Goal: Entertainment & Leisure: Consume media (video, audio)

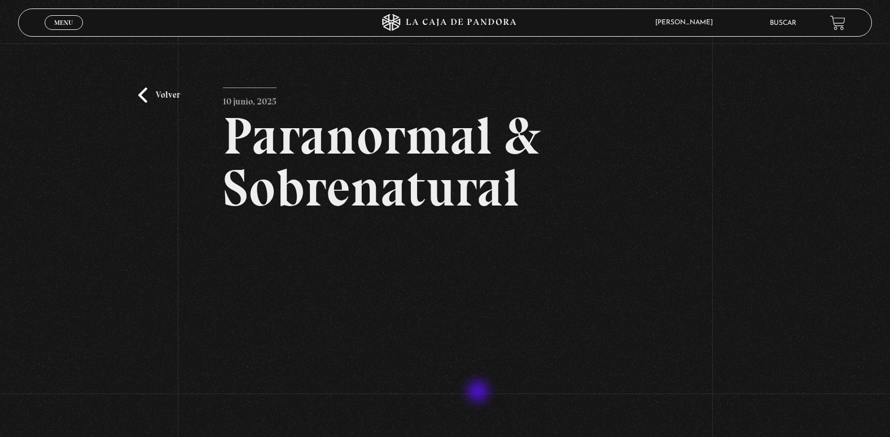
scroll to position [87, 0]
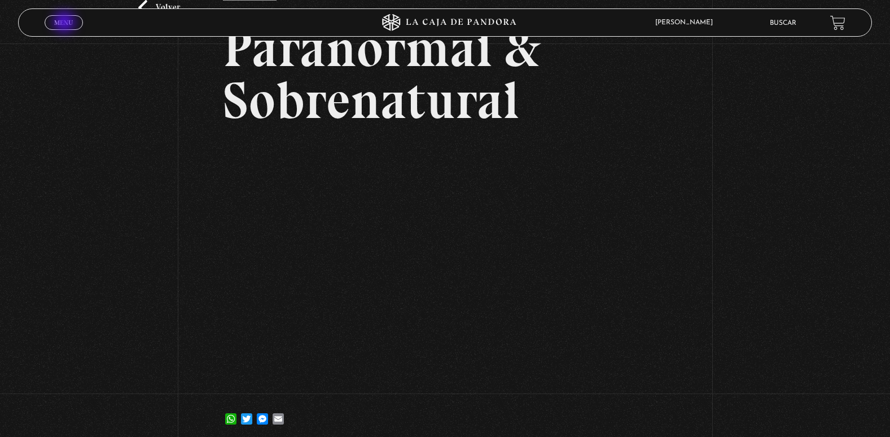
click at [65, 23] on span "Menu" at bounding box center [63, 22] width 19 height 7
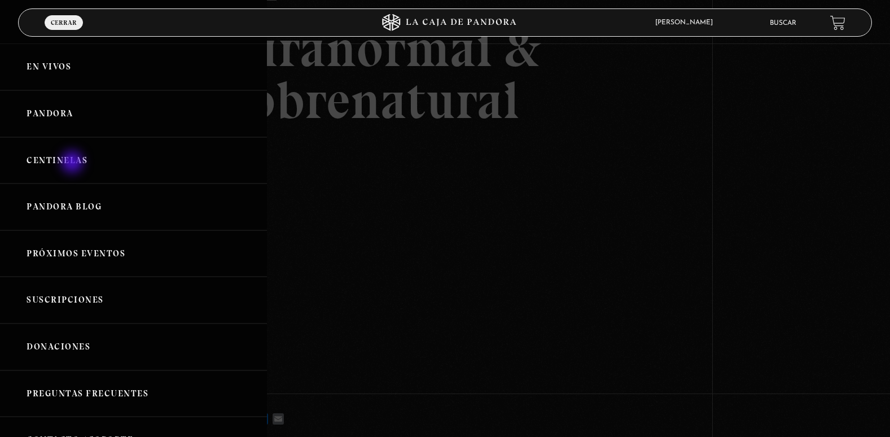
click at [74, 163] on link "Centinelas" at bounding box center [133, 160] width 267 height 47
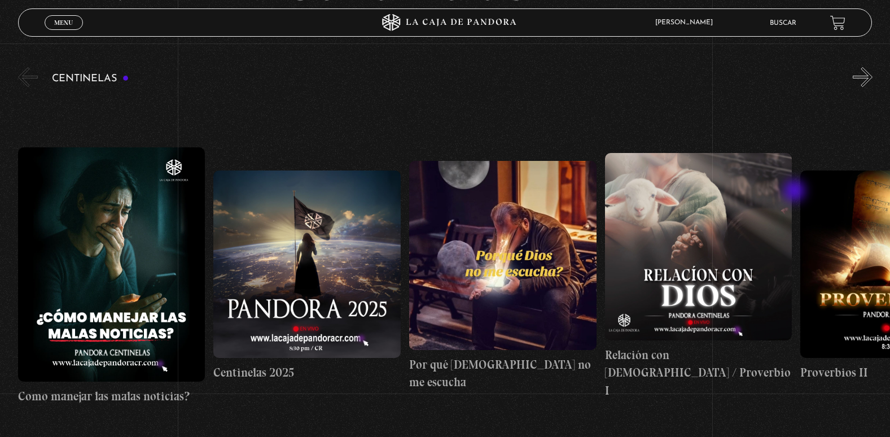
scroll to position [113, 0]
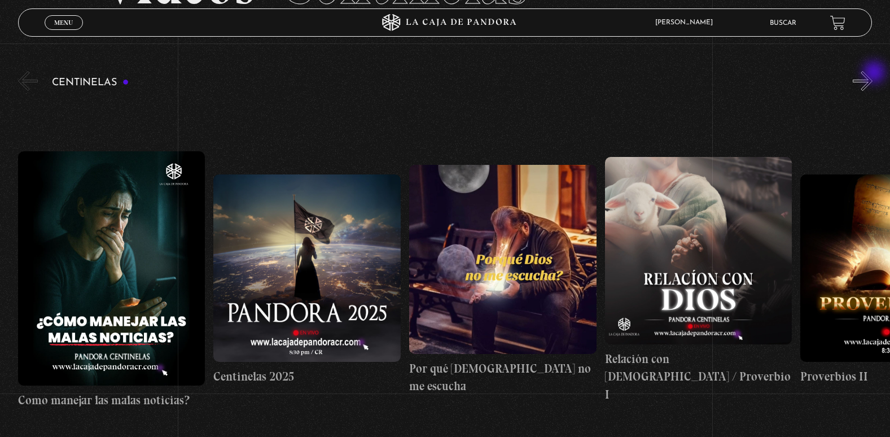
click at [873, 73] on button "»" at bounding box center [863, 81] width 20 height 20
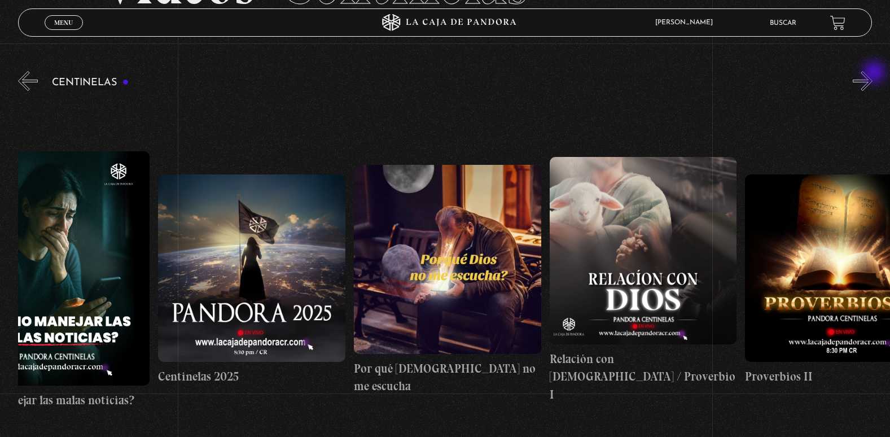
click at [873, 73] on button "»" at bounding box center [863, 81] width 20 height 20
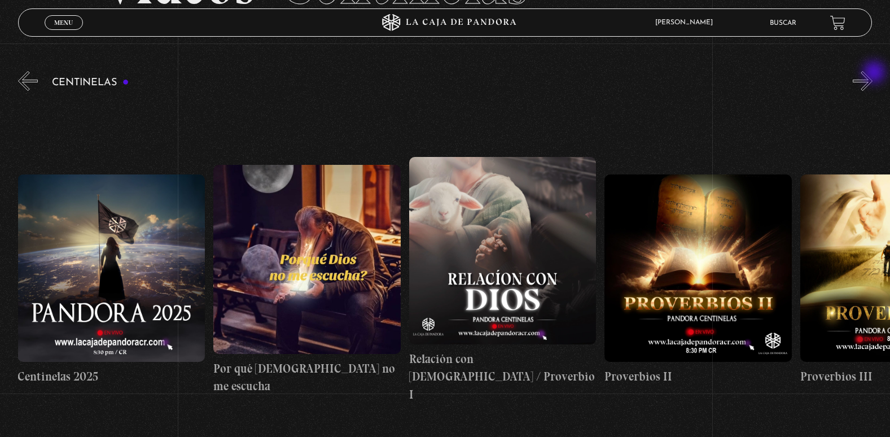
click at [873, 73] on button "»" at bounding box center [863, 81] width 20 height 20
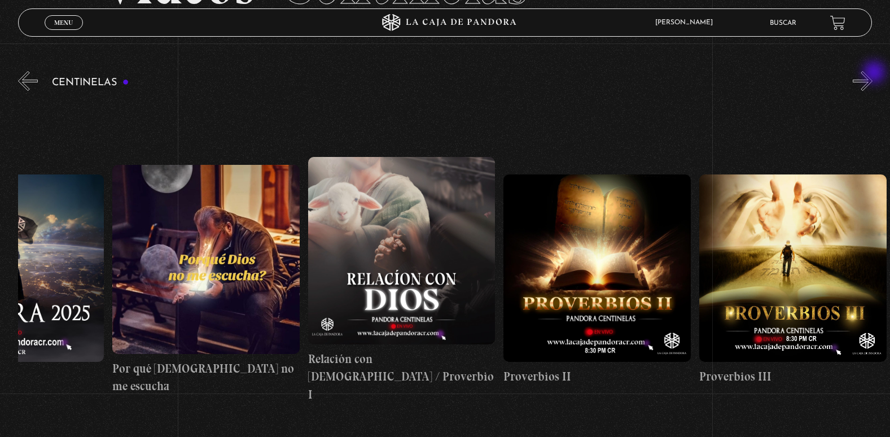
click at [873, 73] on button "»" at bounding box center [863, 81] width 20 height 20
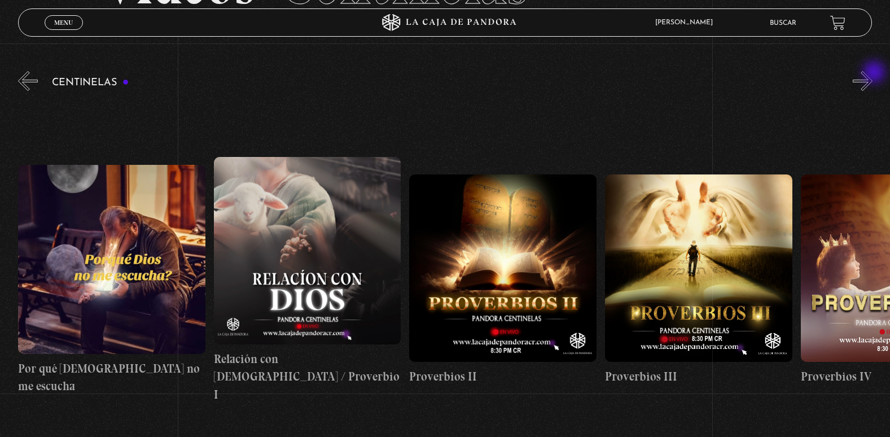
click at [873, 73] on button "»" at bounding box center [863, 81] width 20 height 20
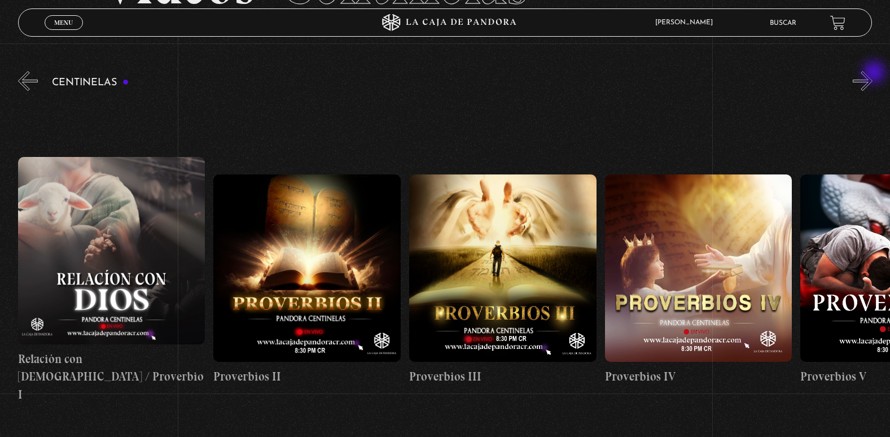
click at [873, 73] on button "»" at bounding box center [863, 81] width 20 height 20
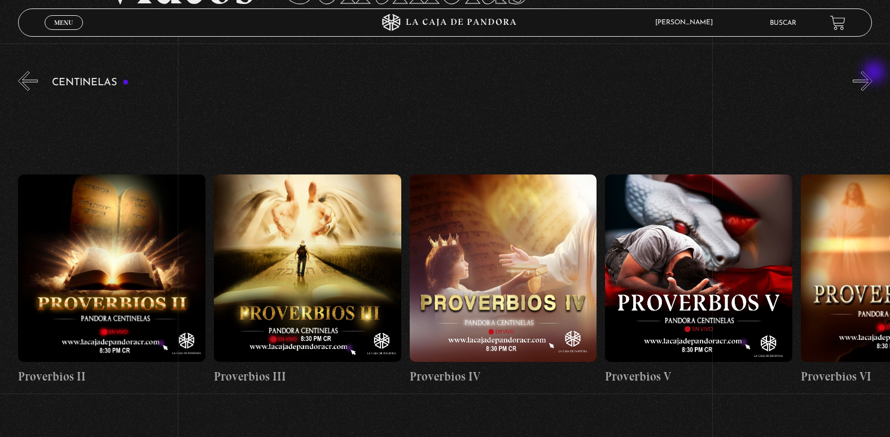
click at [873, 73] on button "»" at bounding box center [863, 81] width 20 height 20
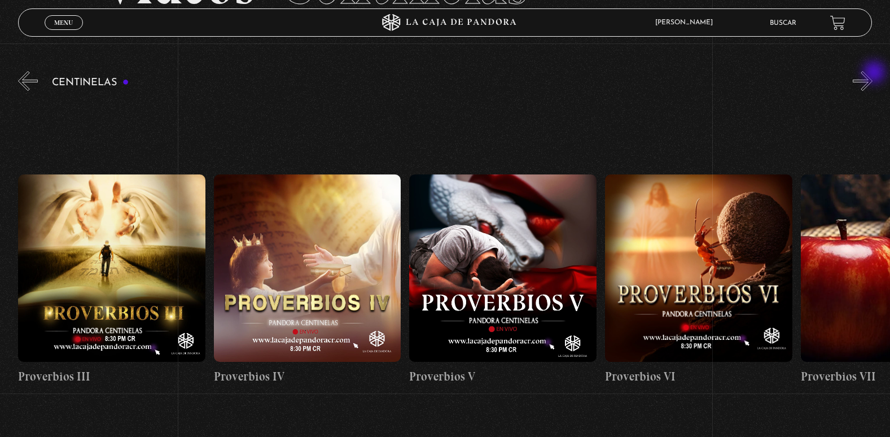
click at [873, 73] on button "»" at bounding box center [863, 81] width 20 height 20
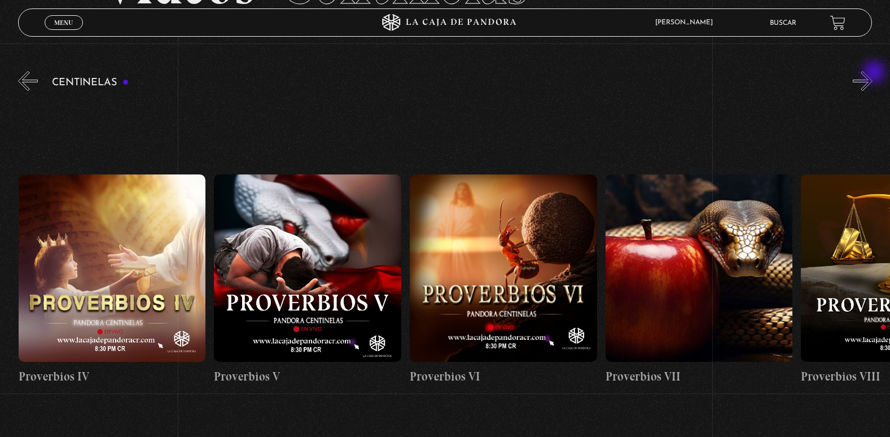
click at [873, 73] on button "»" at bounding box center [863, 81] width 20 height 20
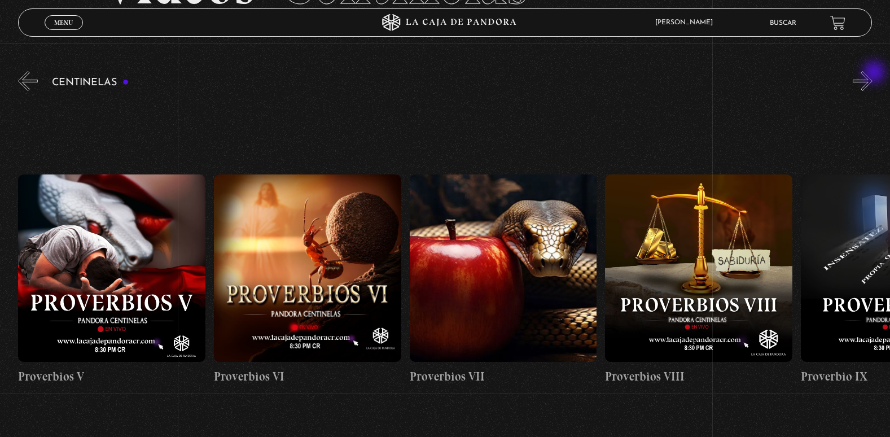
click at [873, 73] on button "»" at bounding box center [863, 81] width 20 height 20
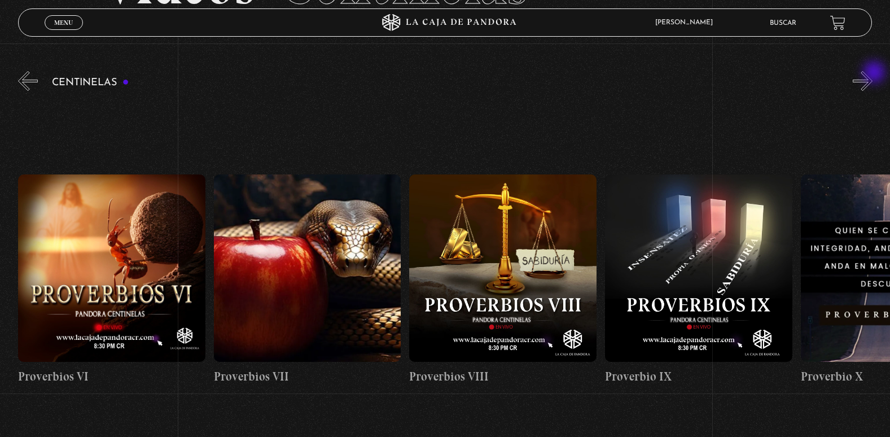
click at [873, 73] on button "»" at bounding box center [863, 81] width 20 height 20
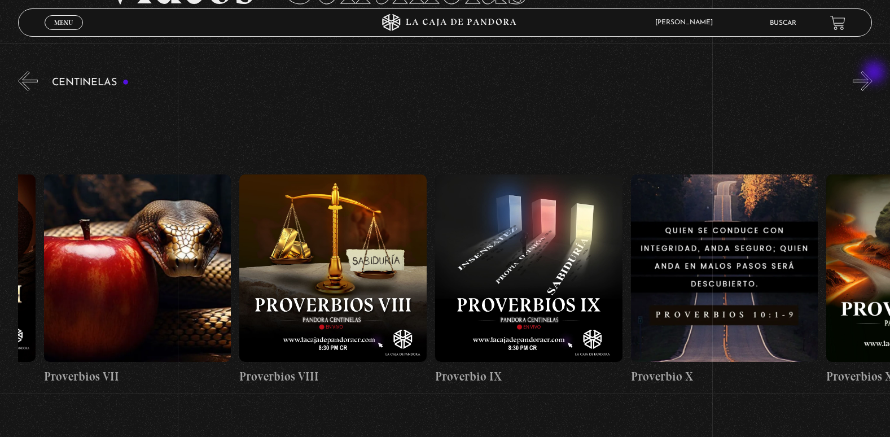
click at [873, 73] on button "»" at bounding box center [863, 81] width 20 height 20
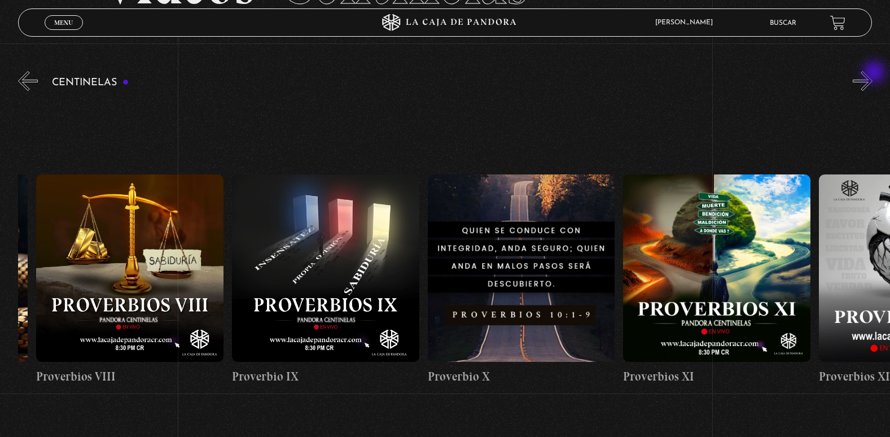
click at [873, 73] on button "»" at bounding box center [863, 81] width 20 height 20
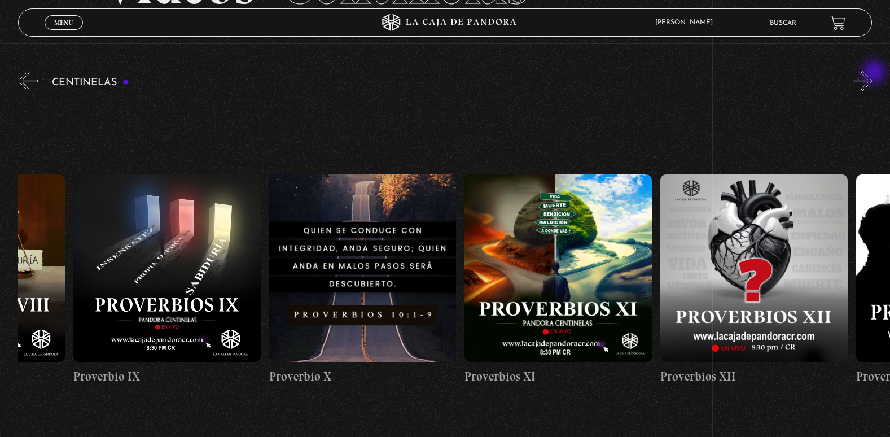
click at [873, 73] on button "»" at bounding box center [863, 81] width 20 height 20
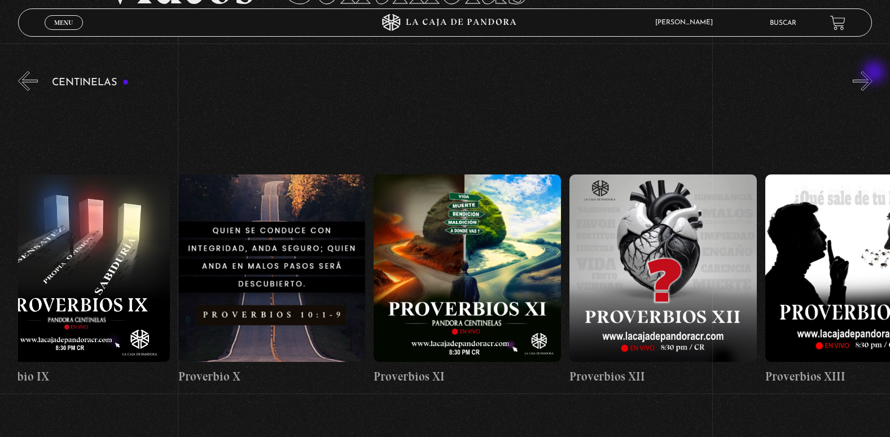
click at [873, 73] on button "»" at bounding box center [863, 81] width 20 height 20
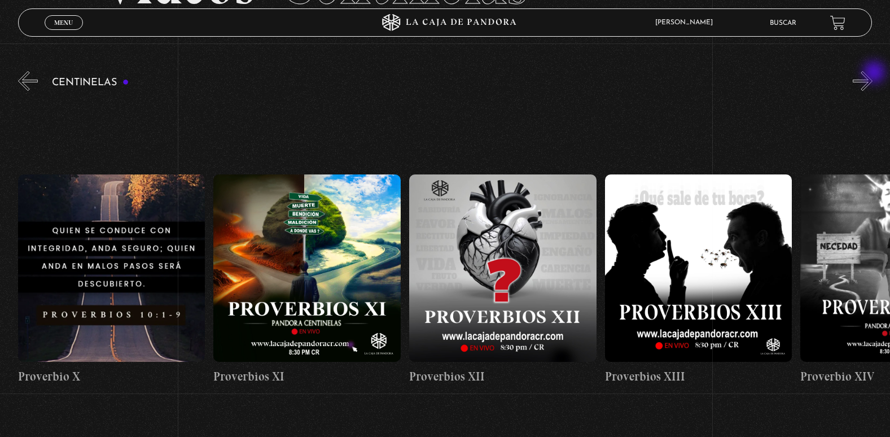
click at [873, 73] on button "»" at bounding box center [863, 81] width 20 height 20
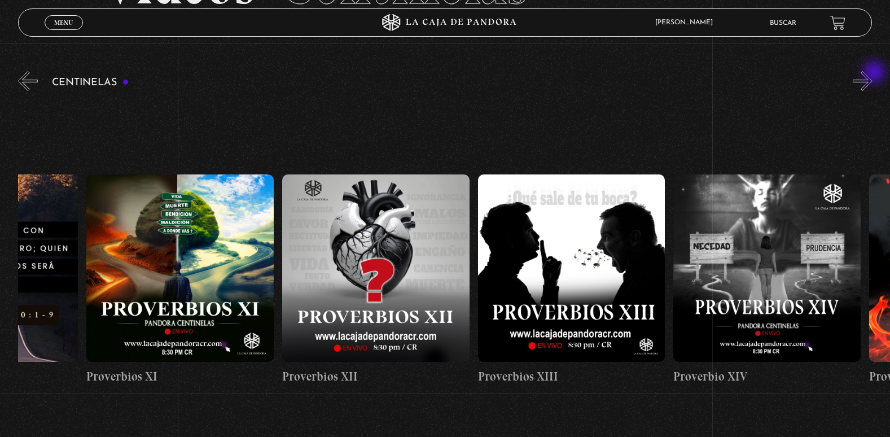
click at [873, 73] on button "»" at bounding box center [863, 81] width 20 height 20
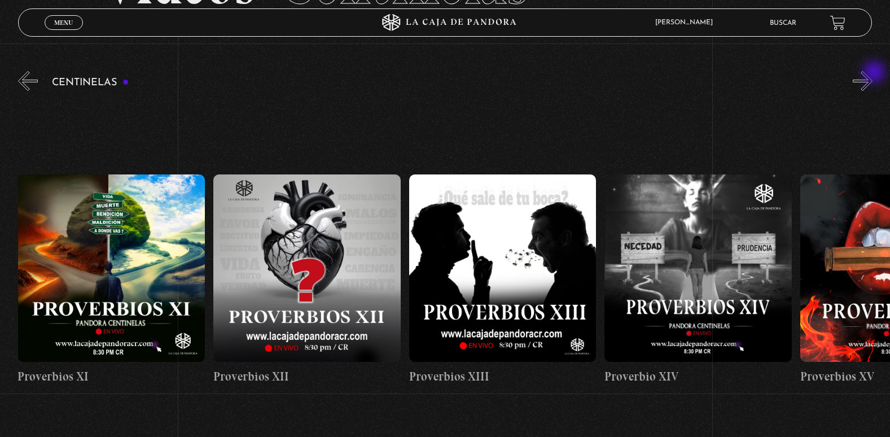
click at [873, 73] on button "»" at bounding box center [863, 81] width 20 height 20
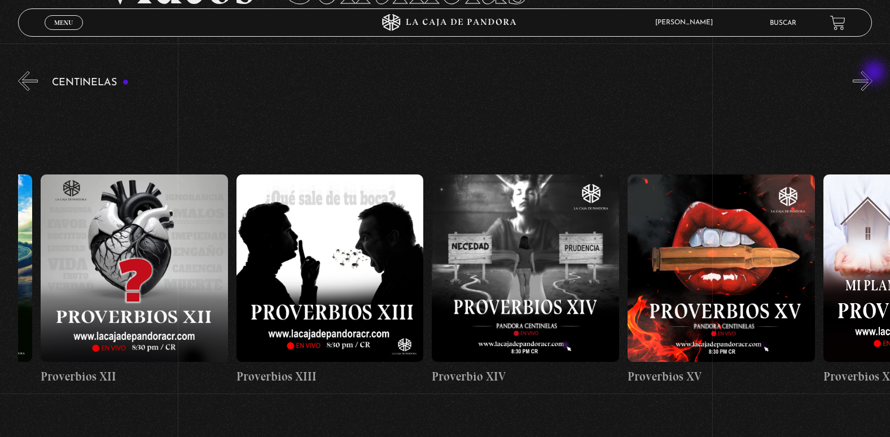
click at [873, 73] on button "»" at bounding box center [863, 81] width 20 height 20
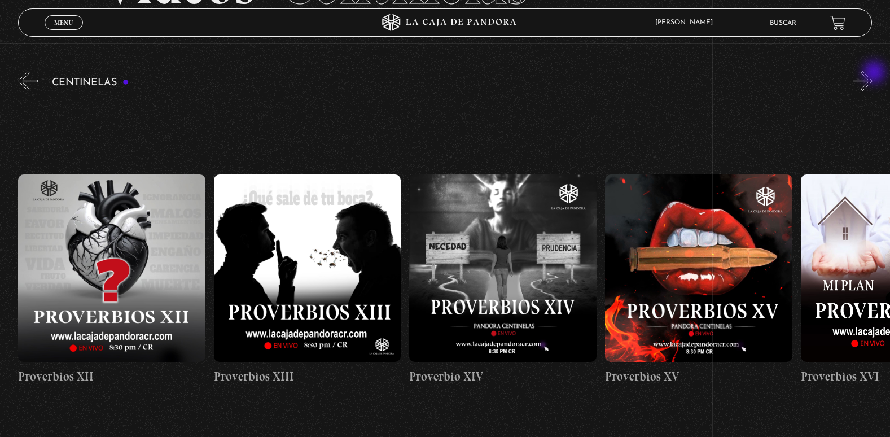
click at [873, 73] on button "»" at bounding box center [863, 81] width 20 height 20
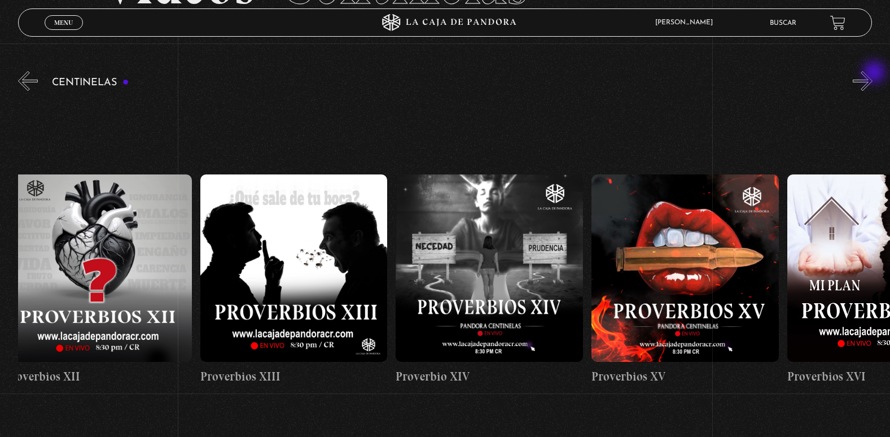
click at [873, 73] on button "»" at bounding box center [863, 81] width 20 height 20
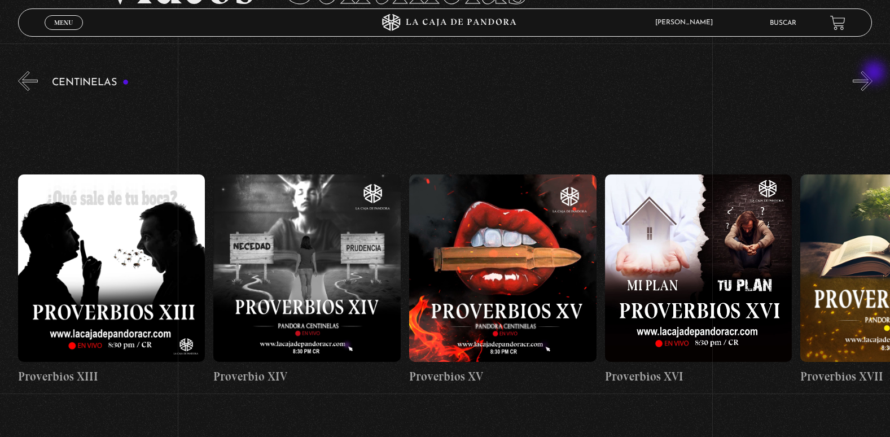
click at [873, 73] on button "»" at bounding box center [863, 81] width 20 height 20
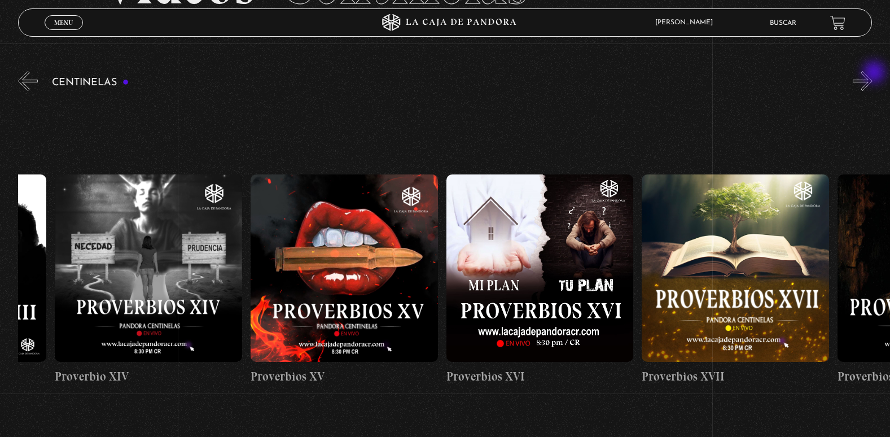
click at [873, 73] on button "»" at bounding box center [863, 81] width 20 height 20
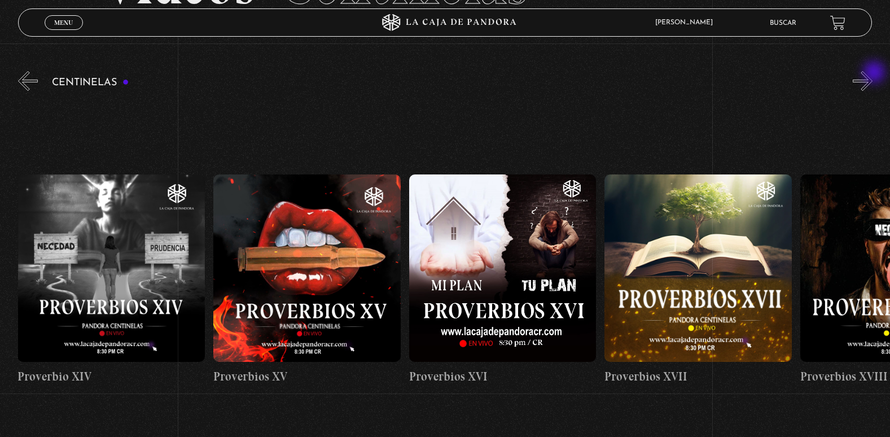
click at [873, 73] on button "»" at bounding box center [863, 81] width 20 height 20
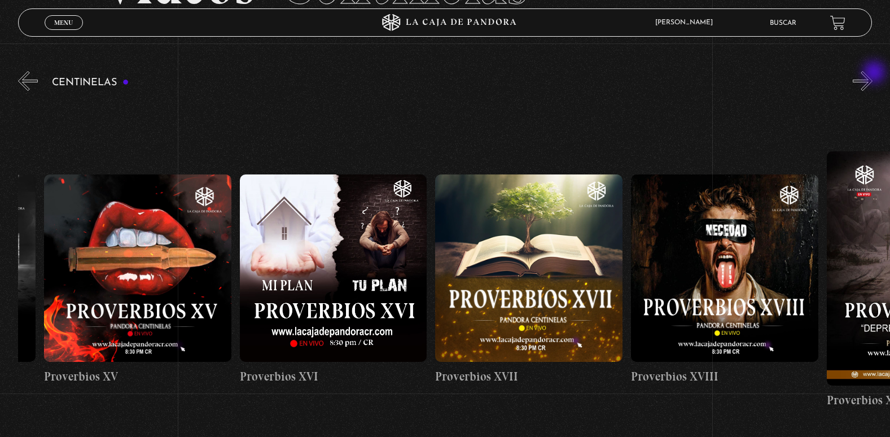
click at [873, 73] on button "»" at bounding box center [863, 81] width 20 height 20
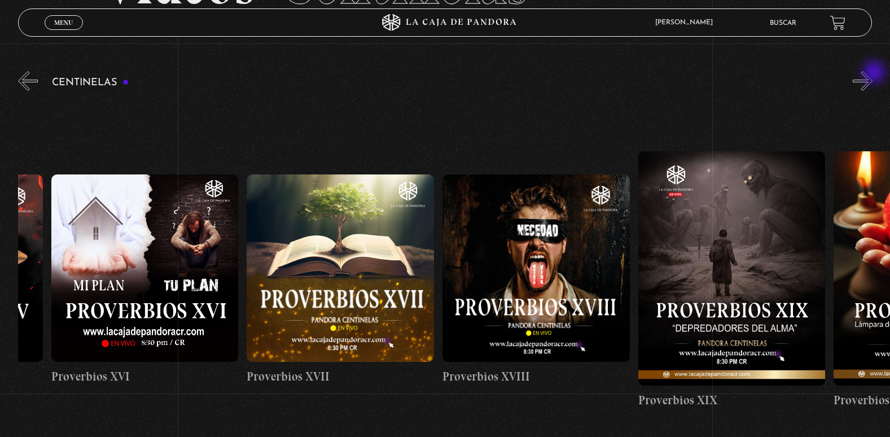
click at [873, 73] on button "»" at bounding box center [863, 81] width 20 height 20
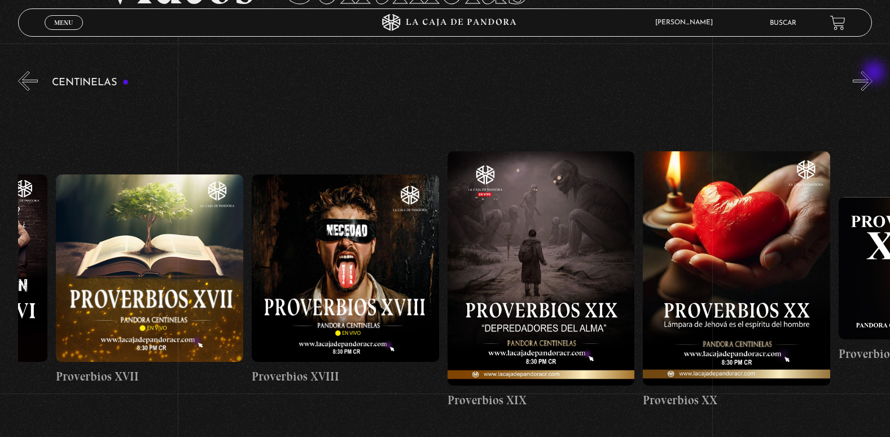
click at [873, 73] on button "»" at bounding box center [863, 81] width 20 height 20
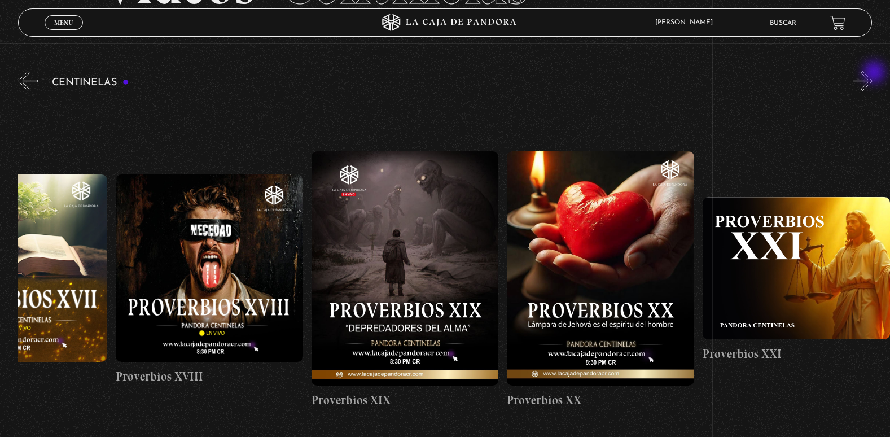
click at [873, 73] on button "»" at bounding box center [863, 81] width 20 height 20
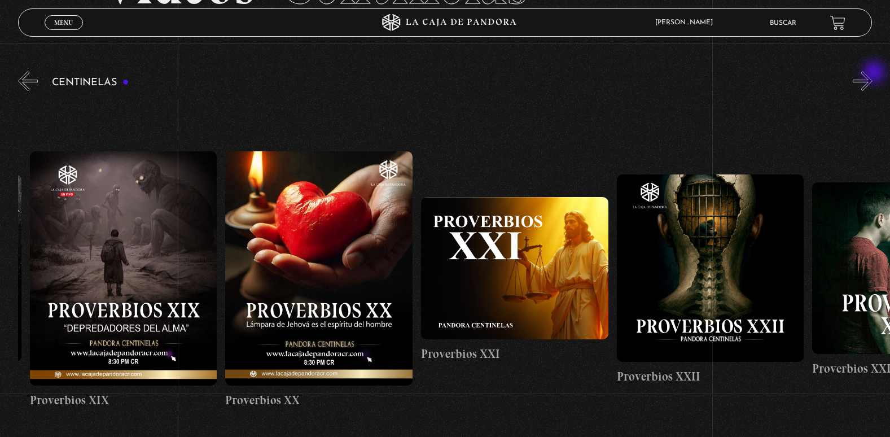
click at [873, 73] on button "»" at bounding box center [863, 81] width 20 height 20
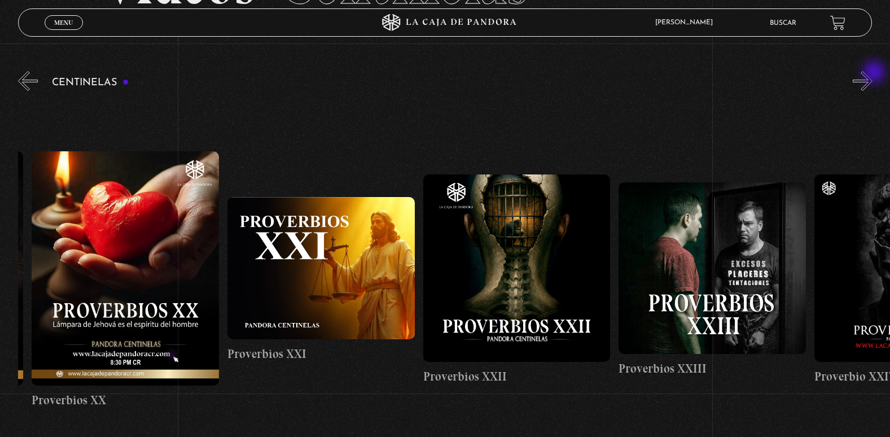
click at [873, 73] on button "»" at bounding box center [863, 81] width 20 height 20
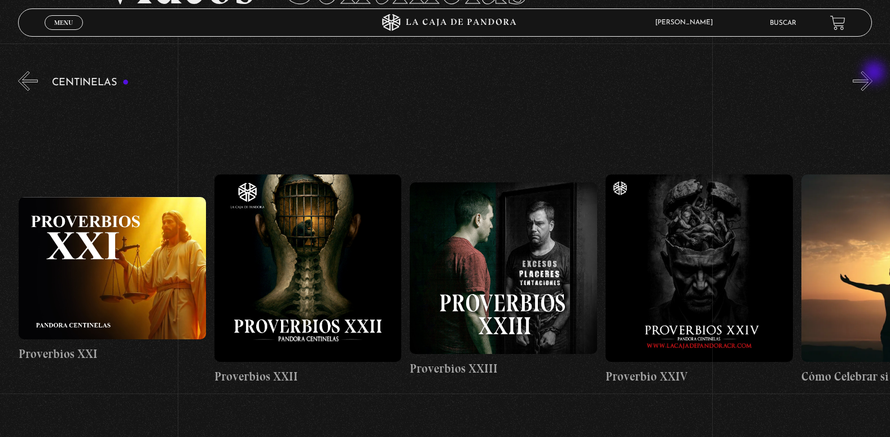
scroll to position [0, 4500]
click at [873, 73] on button "»" at bounding box center [863, 81] width 20 height 20
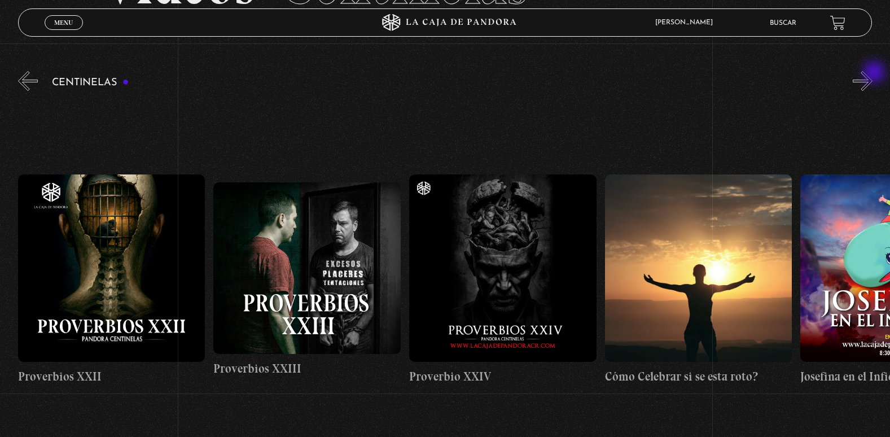
click at [873, 73] on button "»" at bounding box center [863, 81] width 20 height 20
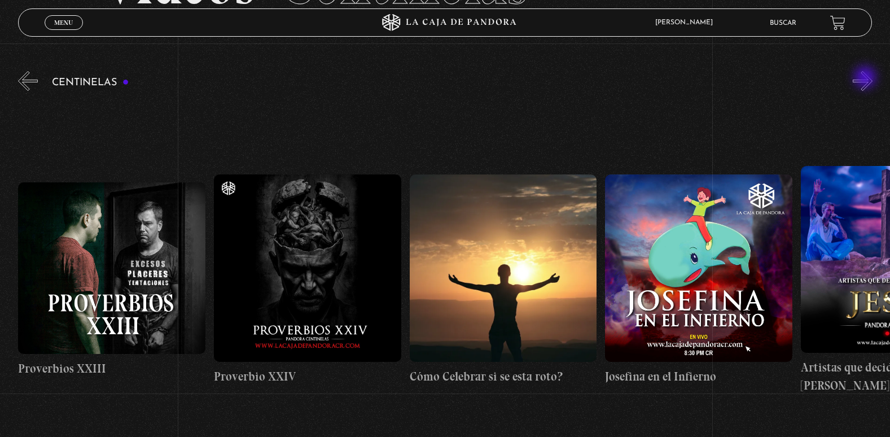
scroll to position [0, 4892]
click at [493, 367] on h4 "Cómo Celebrar si se esta roto?" at bounding box center [502, 376] width 187 height 18
click at [497, 351] on figure at bounding box center [502, 267] width 187 height 187
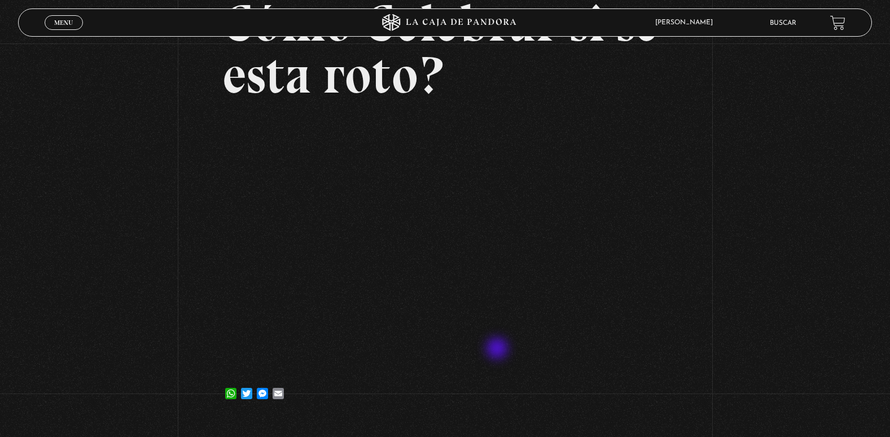
scroll to position [56, 0]
